Goal: Navigation & Orientation: Find specific page/section

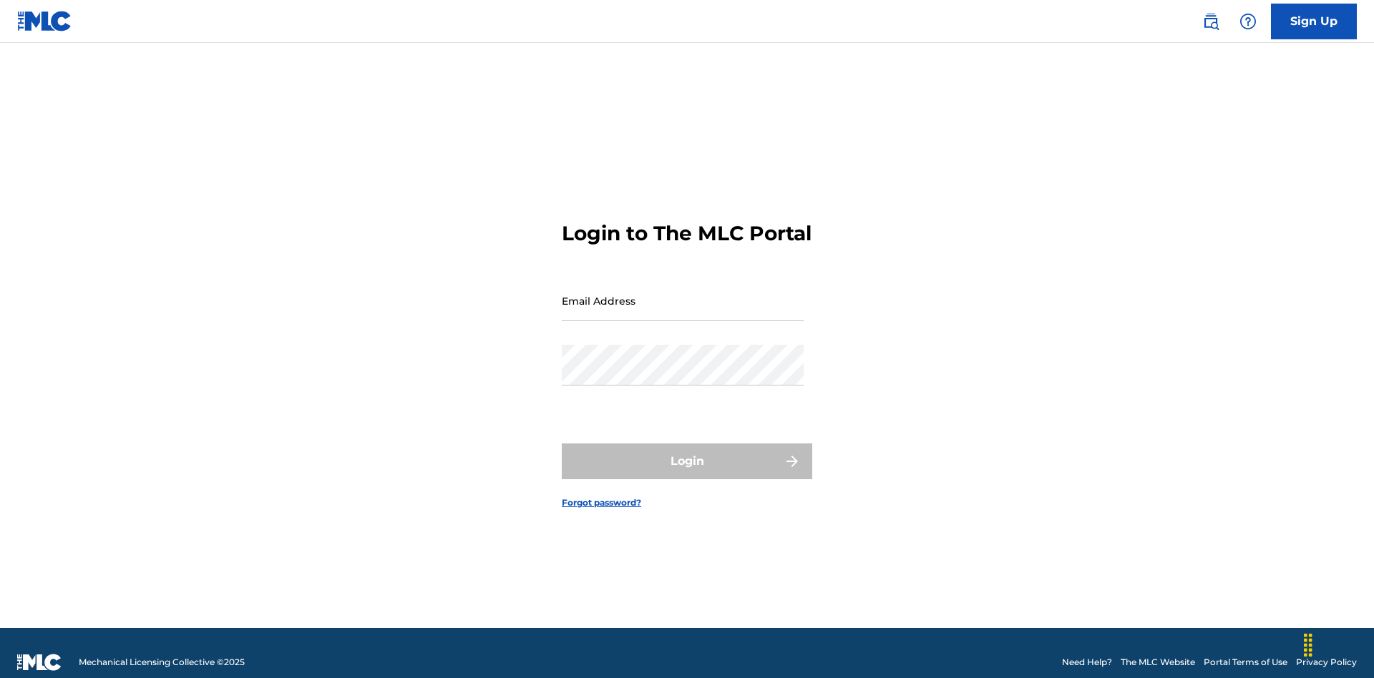
scroll to position [19, 0]
click at [683, 294] on input "Email Address" at bounding box center [683, 300] width 242 height 41
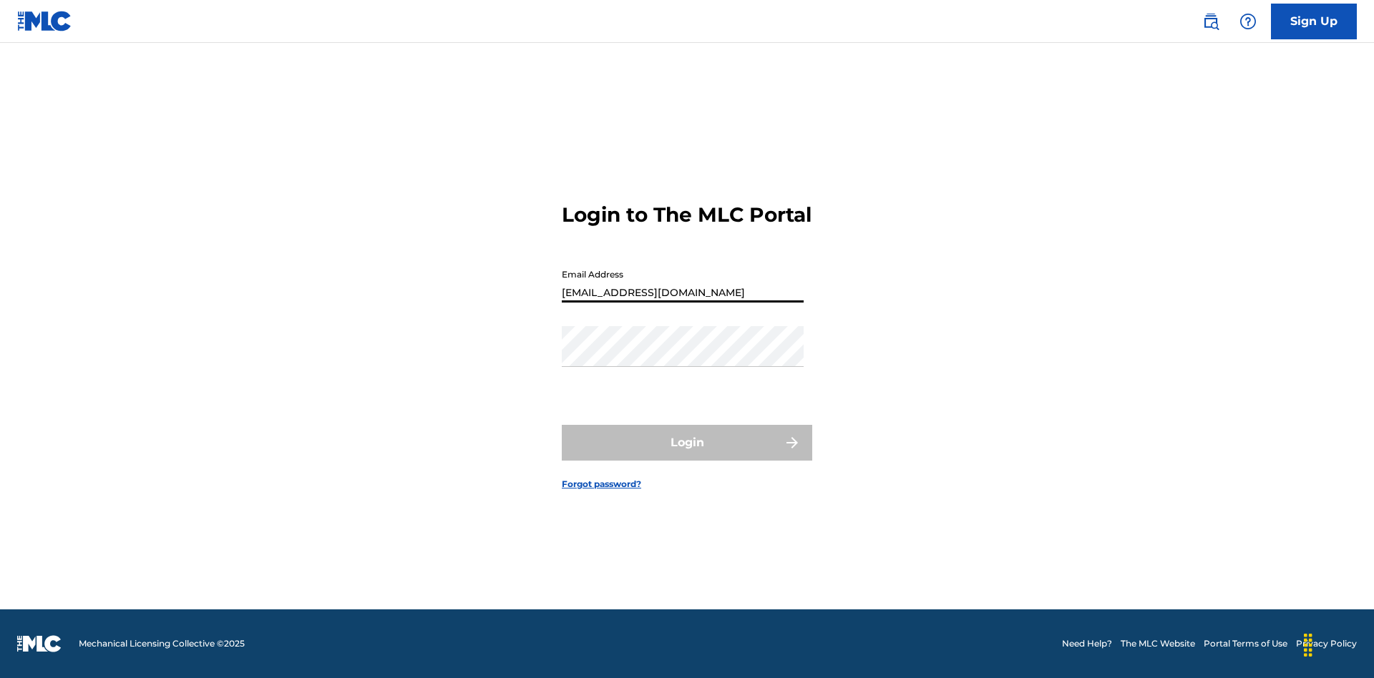
type input "[EMAIL_ADDRESS][DOMAIN_NAME]"
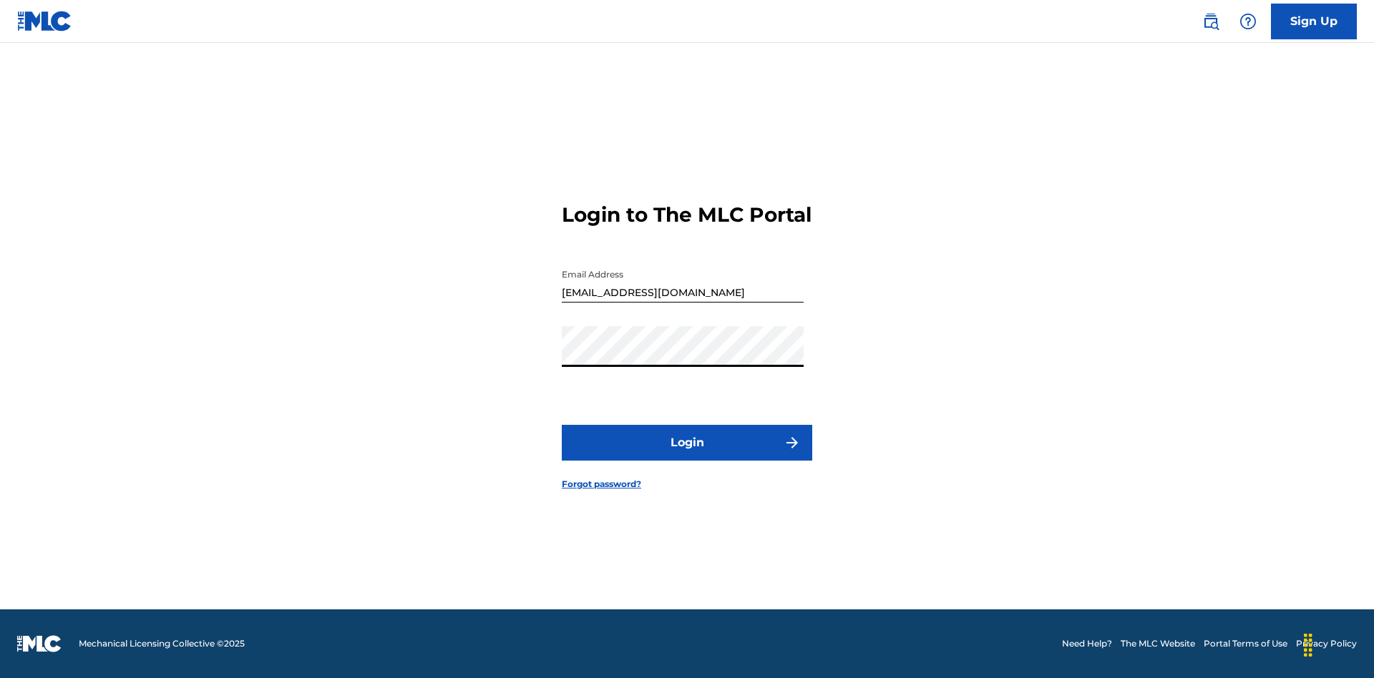
click at [687, 455] on button "Login" at bounding box center [687, 443] width 250 height 36
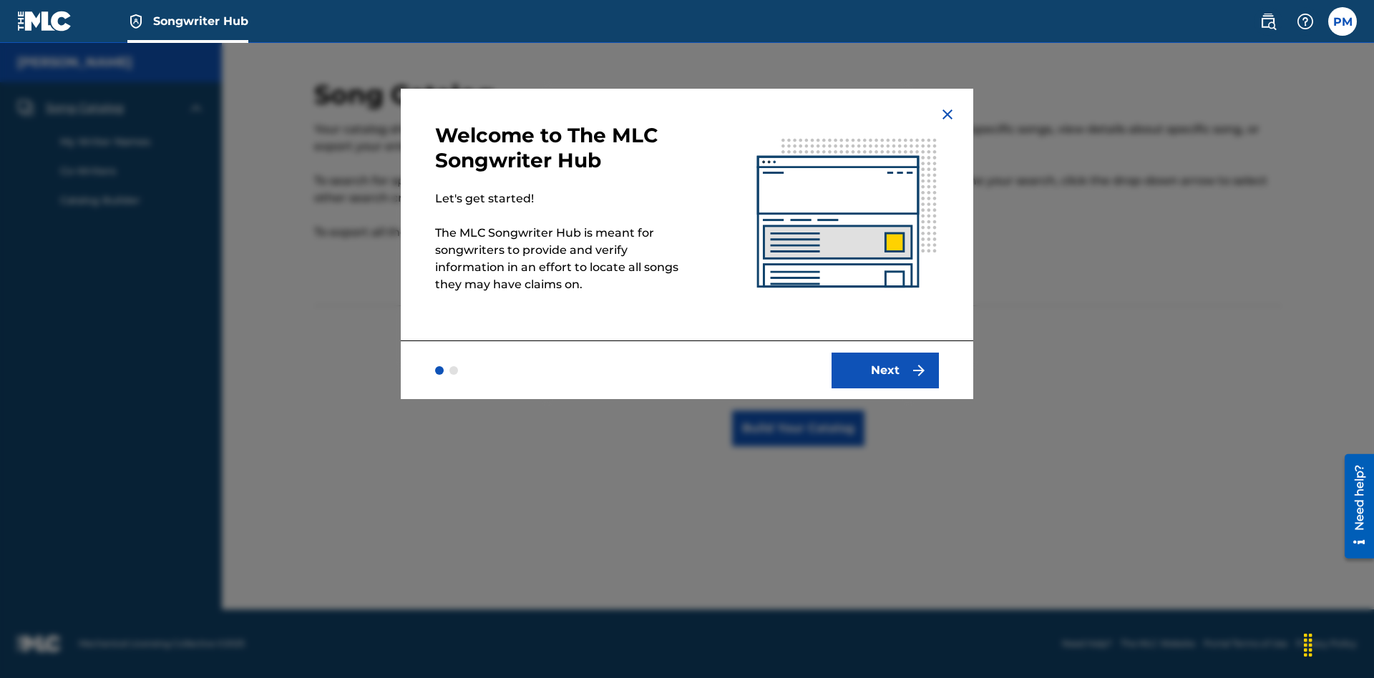
click at [200, 21] on span "Songwriter Hub" at bounding box center [200, 21] width 95 height 16
